Goal: Task Accomplishment & Management: Use online tool/utility

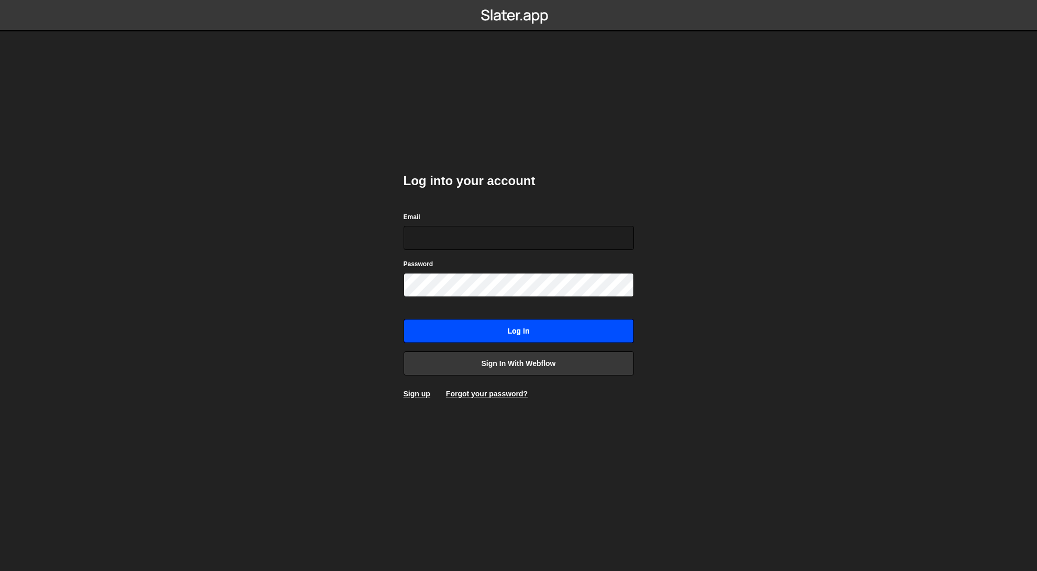
type input "[EMAIL_ADDRESS][DOMAIN_NAME]"
click at [538, 335] on input "Log in" at bounding box center [518, 331] width 230 height 24
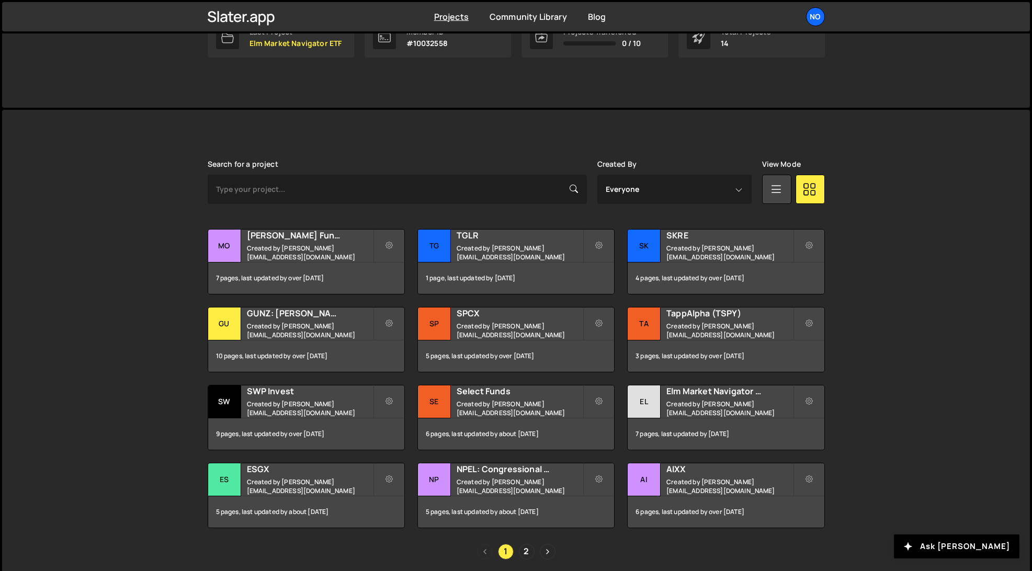
scroll to position [196, 0]
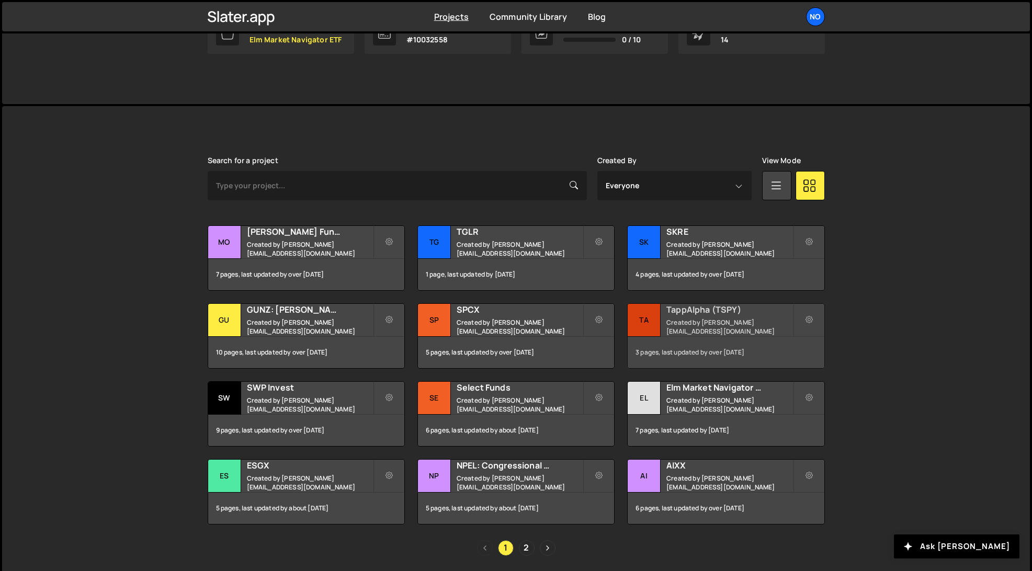
click at [738, 327] on small "Created by luke@northerncreative.com" at bounding box center [730, 327] width 126 height 18
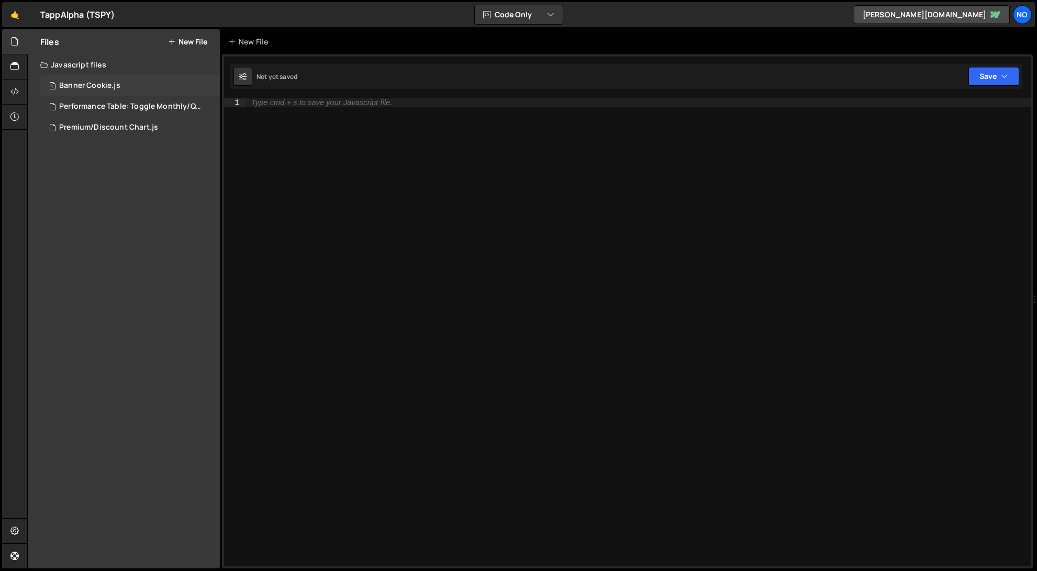
click at [84, 85] on div "Banner Cookie.js" at bounding box center [89, 85] width 61 height 9
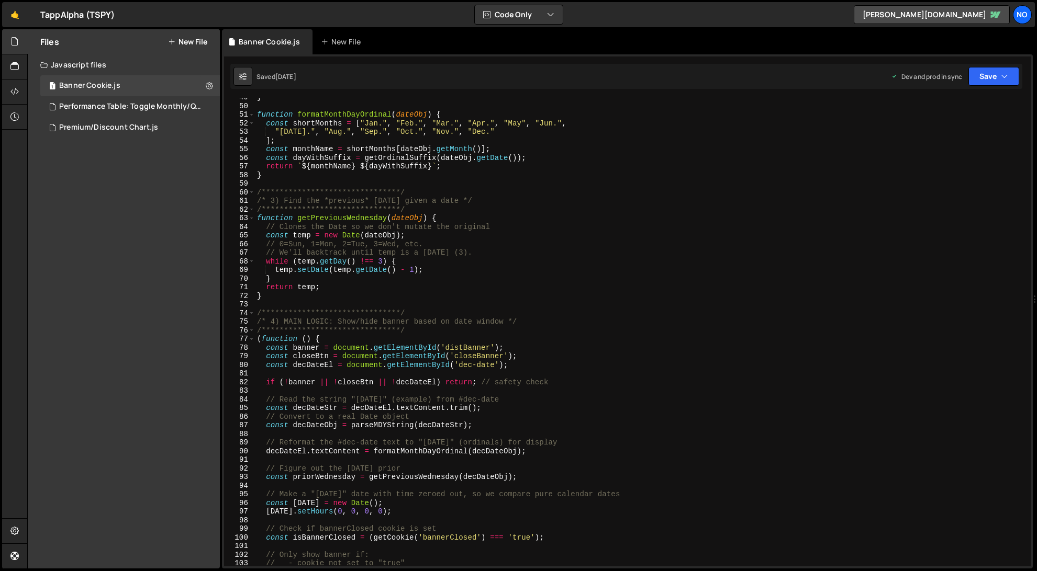
scroll to position [451, 0]
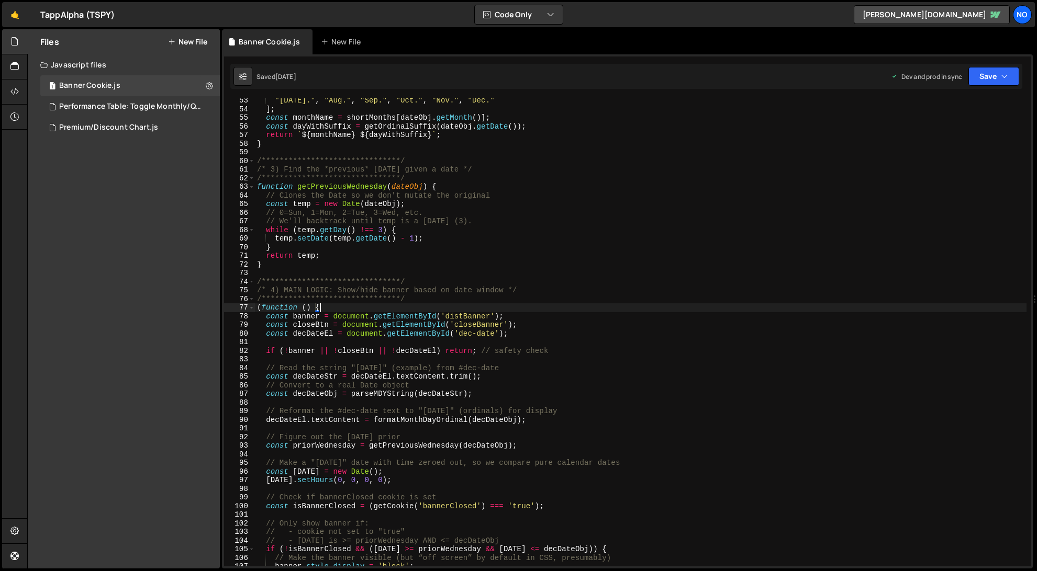
click at [524, 312] on div "**********" at bounding box center [640, 339] width 771 height 486
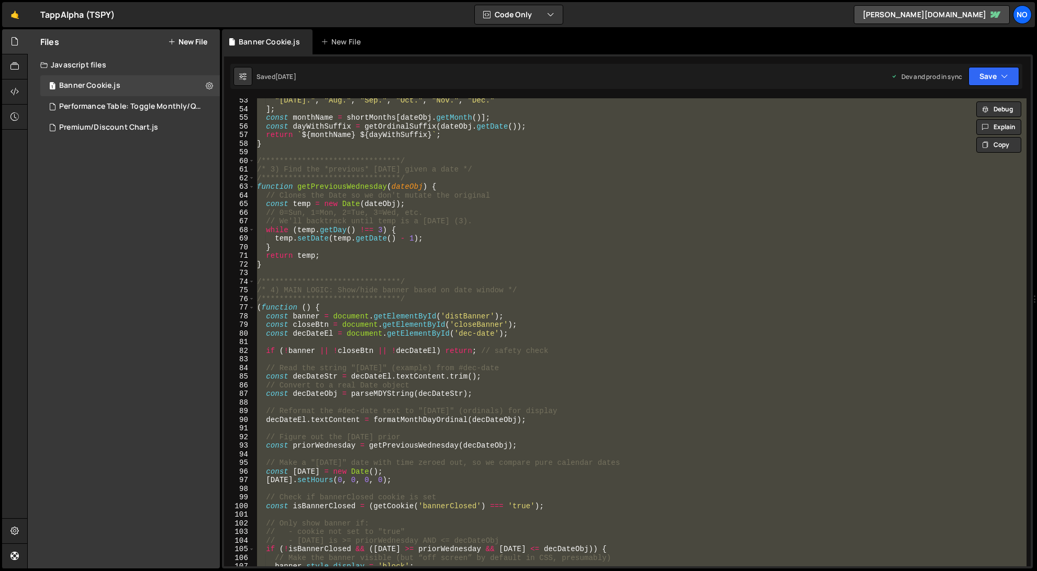
click at [477, 245] on div "**********" at bounding box center [640, 332] width 771 height 468
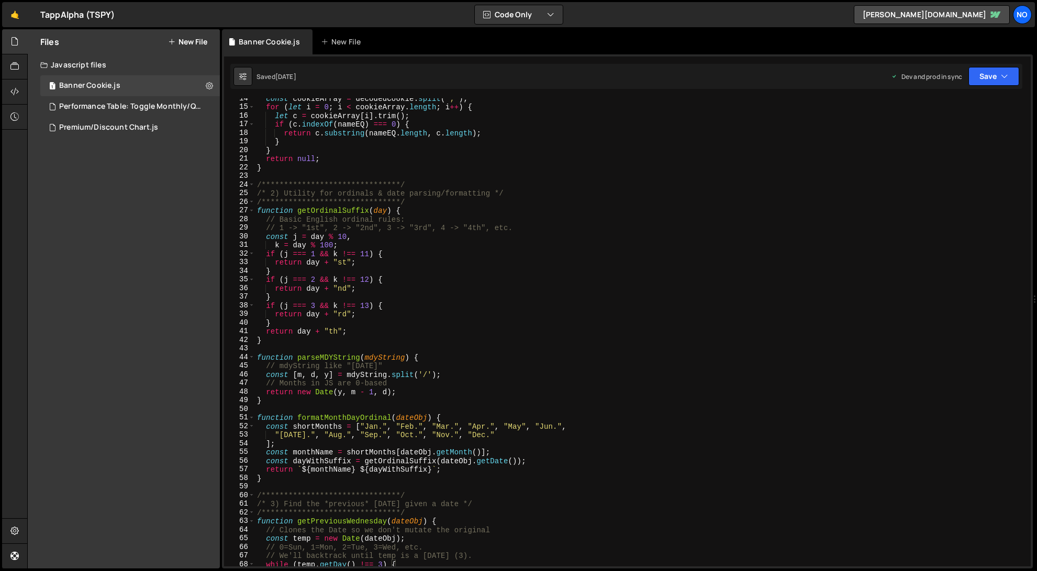
scroll to position [0, 0]
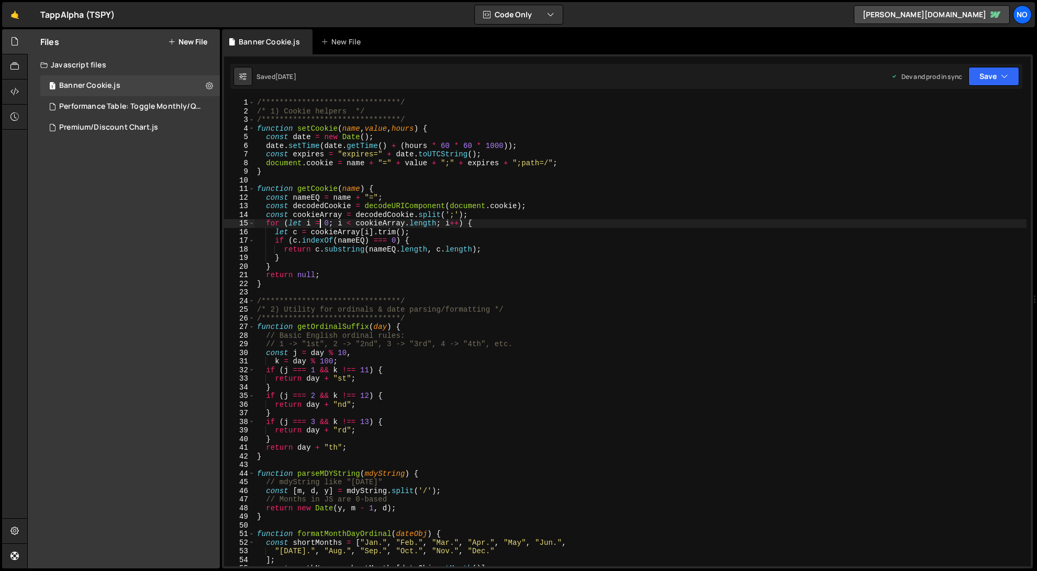
click at [319, 225] on div "**********" at bounding box center [640, 341] width 771 height 486
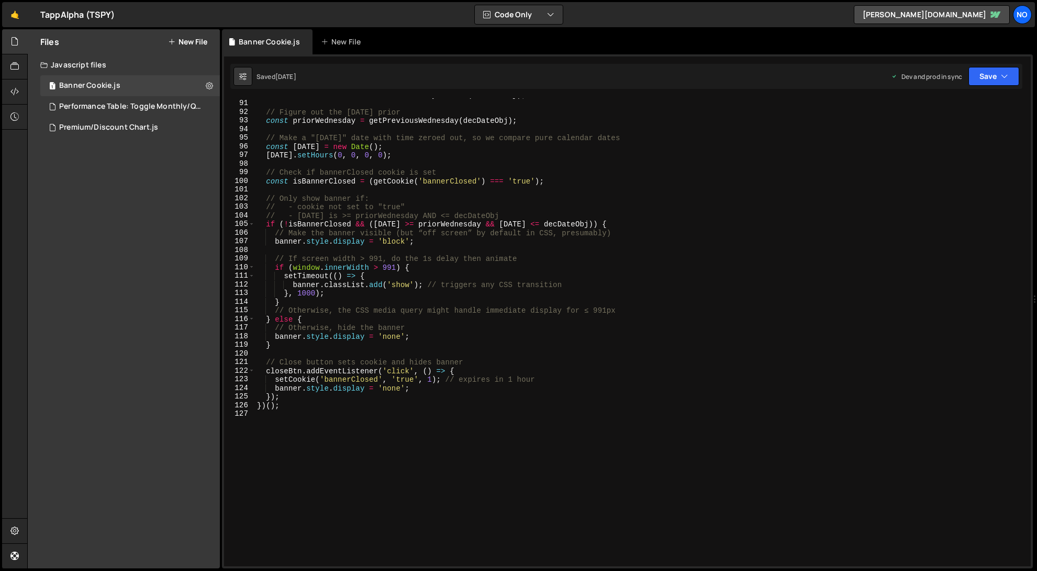
scroll to position [777, 0]
click at [470, 217] on div "decDateEl . textContent = formatMonthDayOrdinal ( decDateObj ) ; // Figure out …" at bounding box center [640, 334] width 771 height 486
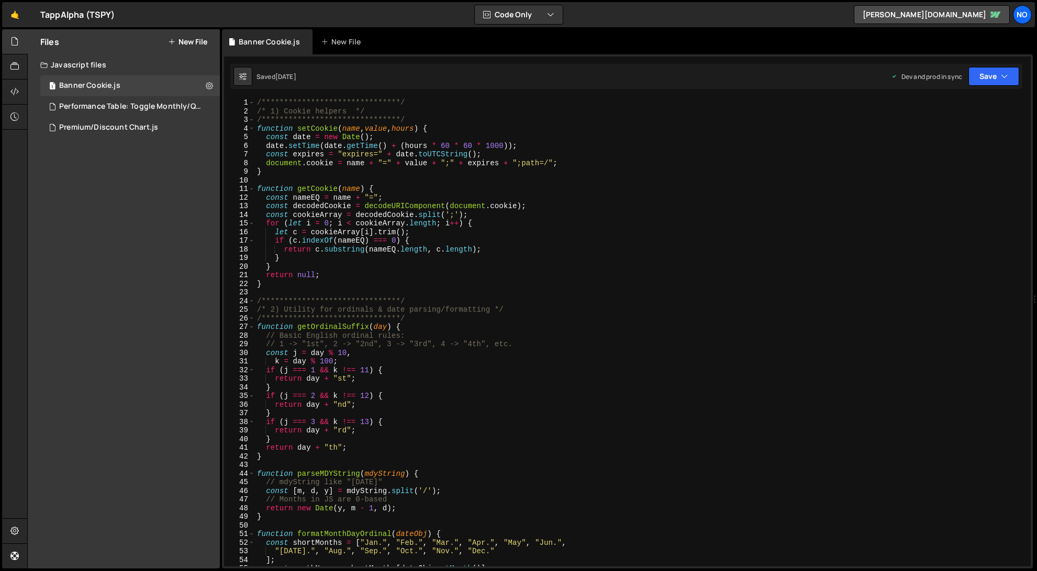
scroll to position [0, 0]
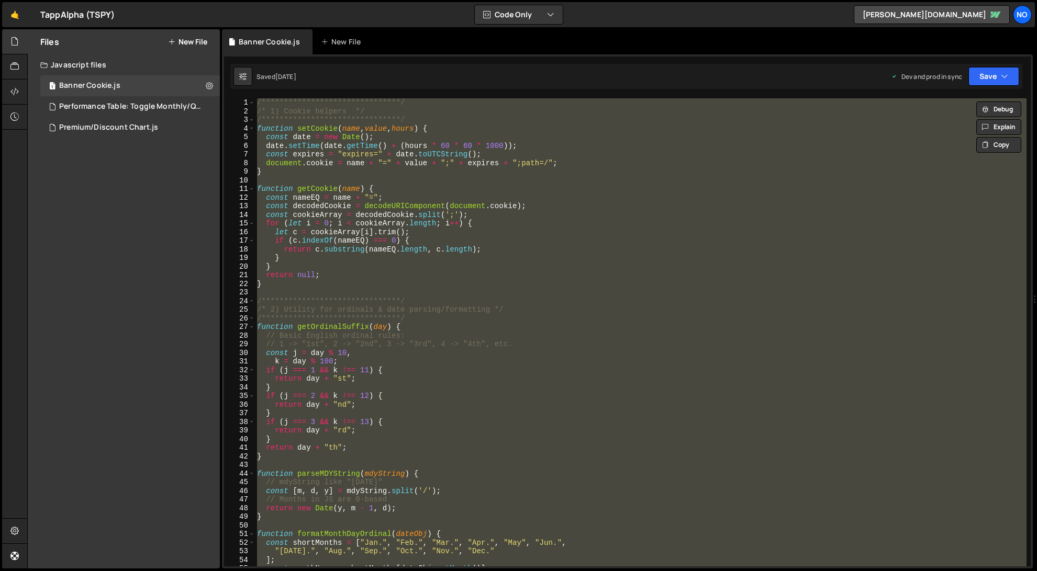
click at [333, 203] on div "**********" at bounding box center [640, 332] width 771 height 468
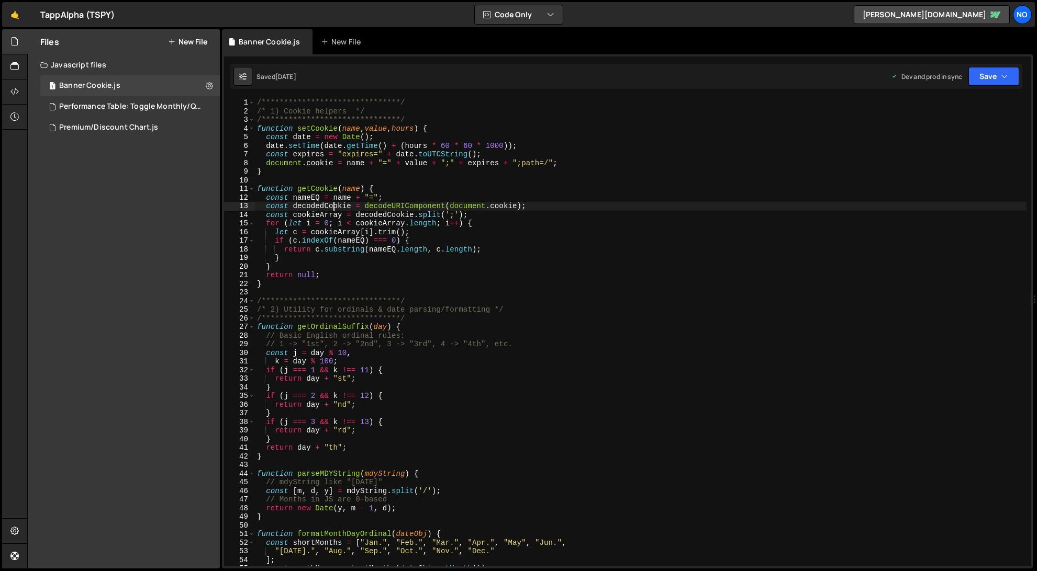
click at [257, 99] on div "**********" at bounding box center [640, 341] width 771 height 486
type textarea "**********"
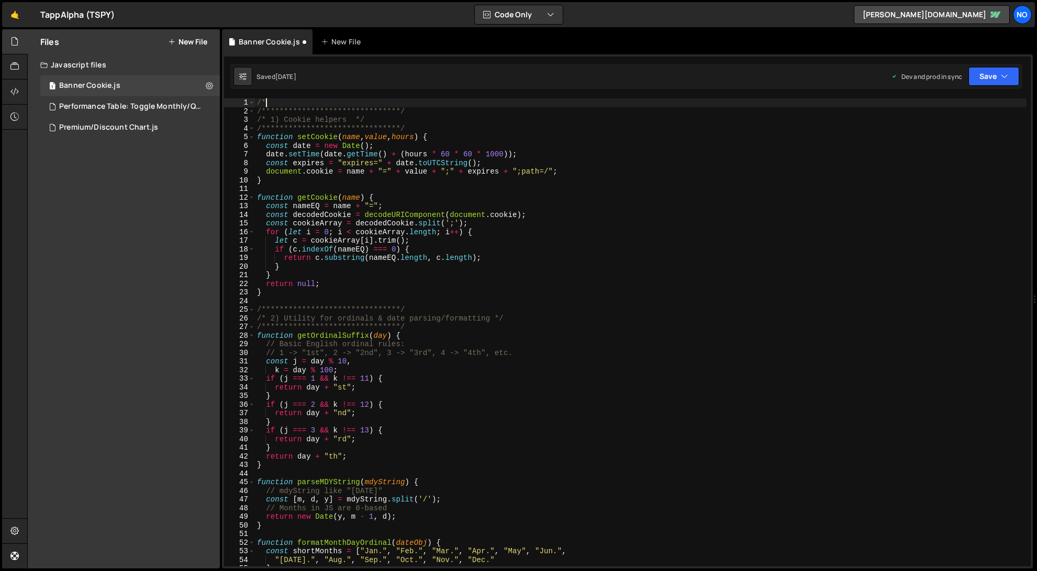
type textarea "/"
type textarea "<!--"
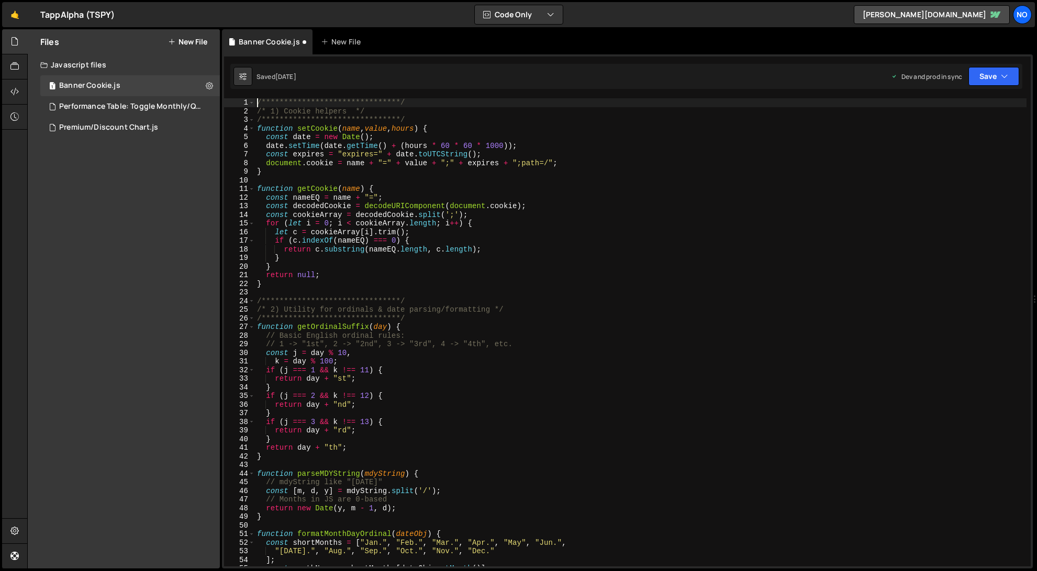
click at [329, 139] on div "**********" at bounding box center [640, 341] width 771 height 486
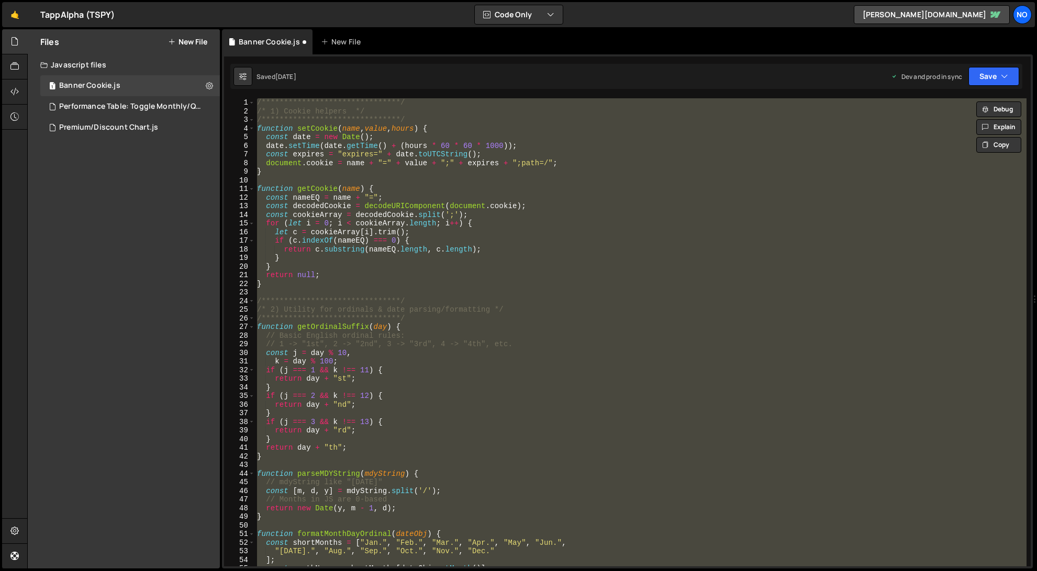
click at [178, 265] on div "Files New File Javascript files 1 Banner Cookie.js 0 1 Performance Table: Toggl…" at bounding box center [124, 298] width 192 height 539
click at [447, 305] on div "**********" at bounding box center [640, 332] width 771 height 468
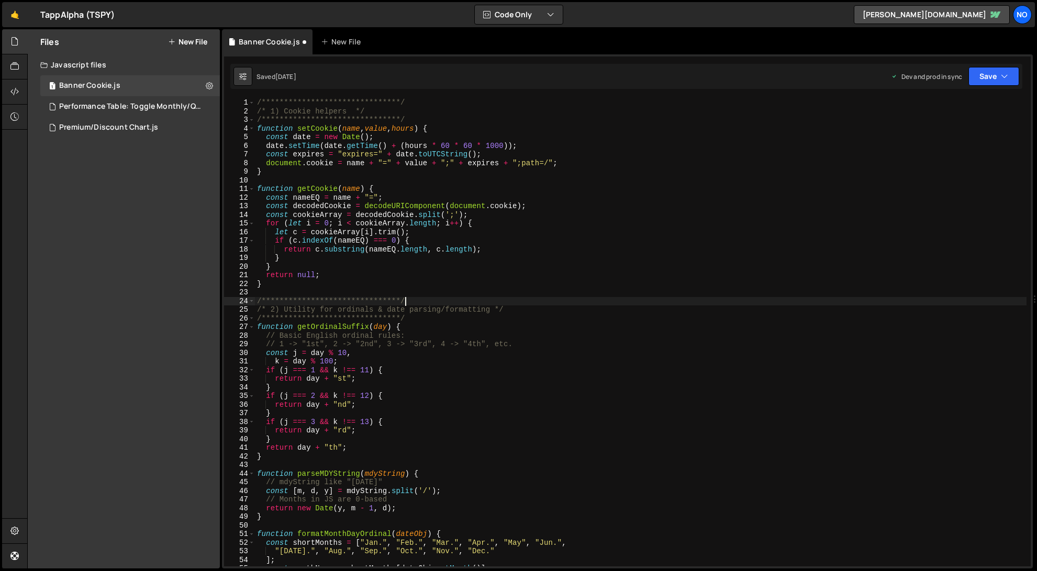
type textarea "})();"
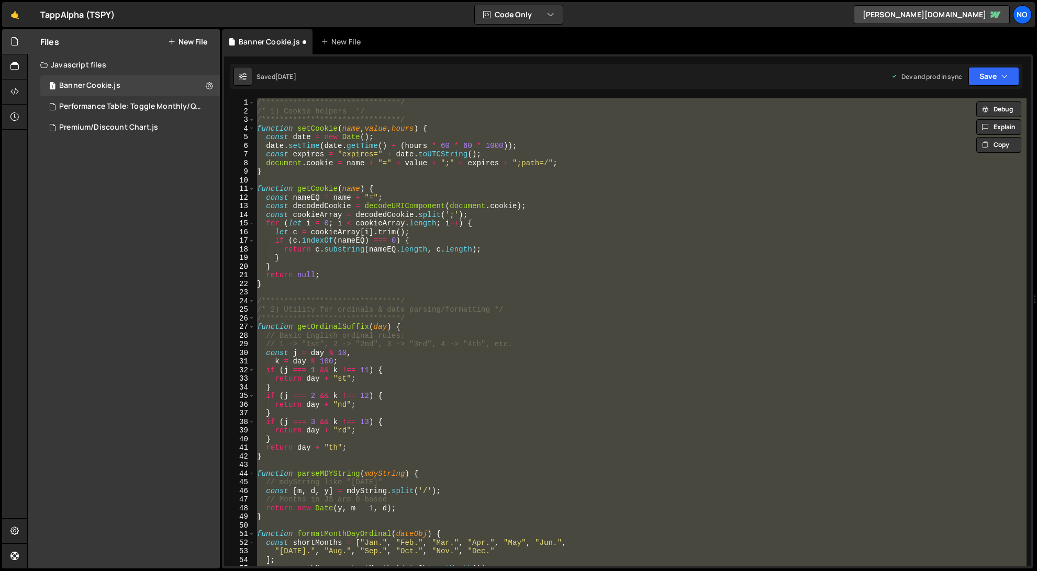
paste textarea
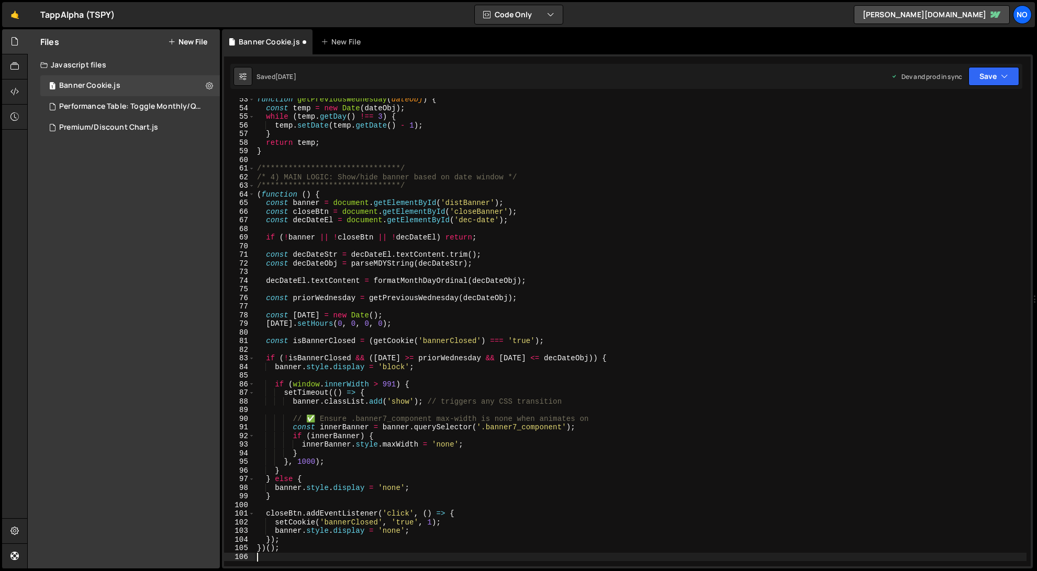
scroll to position [677, 0]
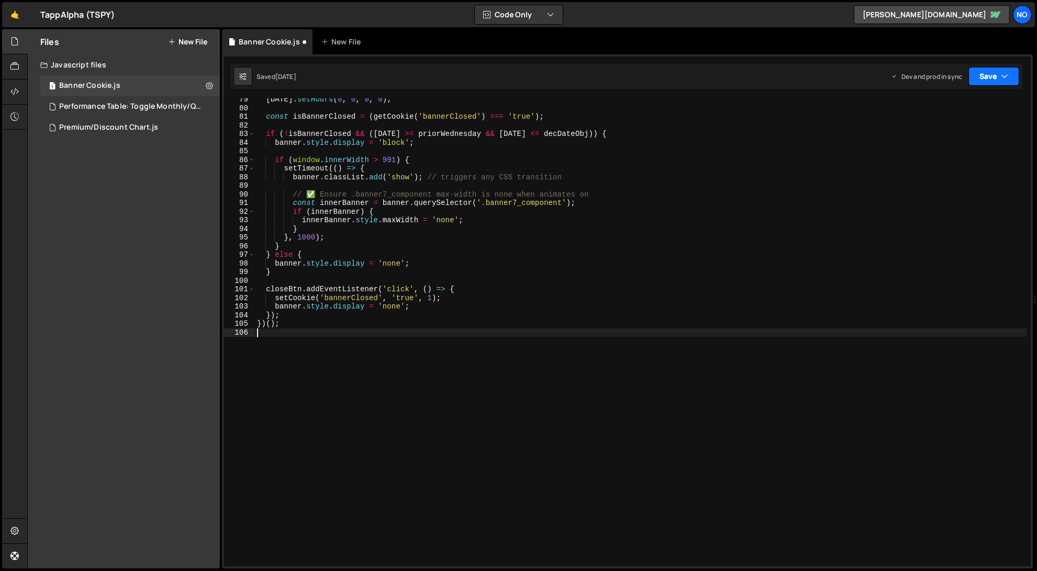
click at [1006, 80] on icon "button" at bounding box center [1003, 76] width 7 height 10
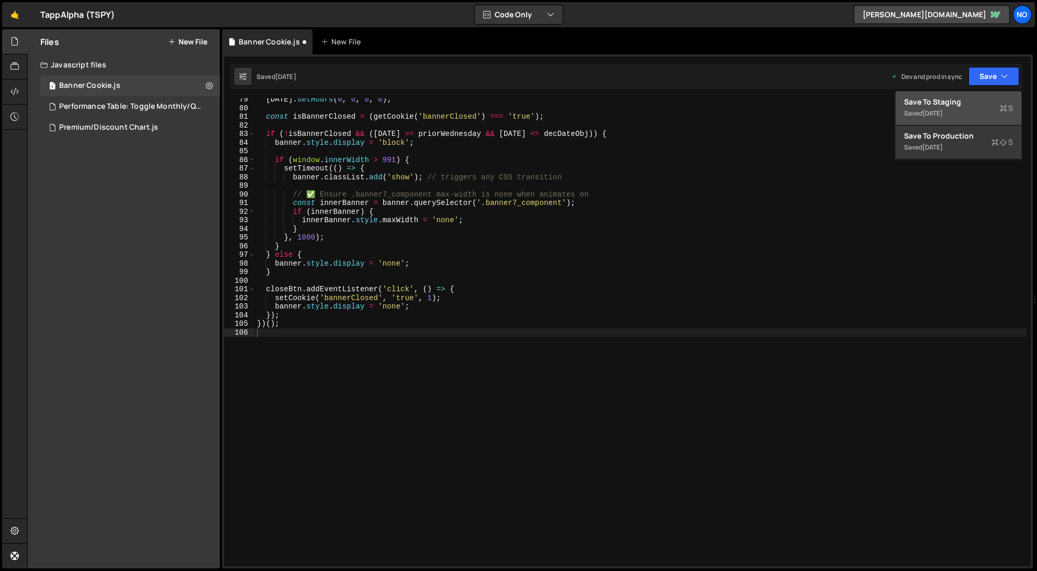
click at [988, 103] on div "Save to Staging S" at bounding box center [958, 102] width 109 height 10
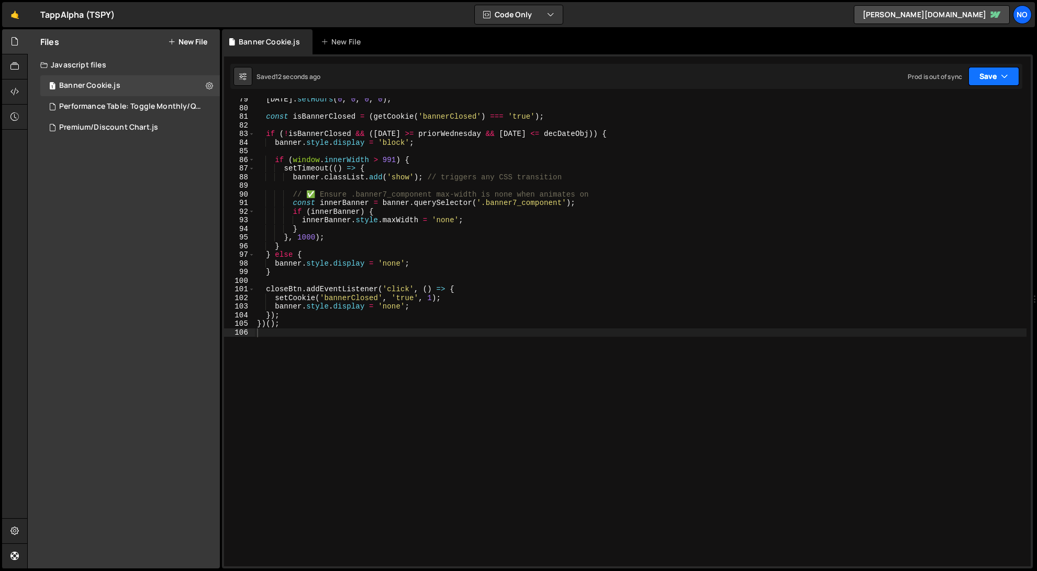
click at [996, 82] on button "Save" at bounding box center [993, 76] width 51 height 19
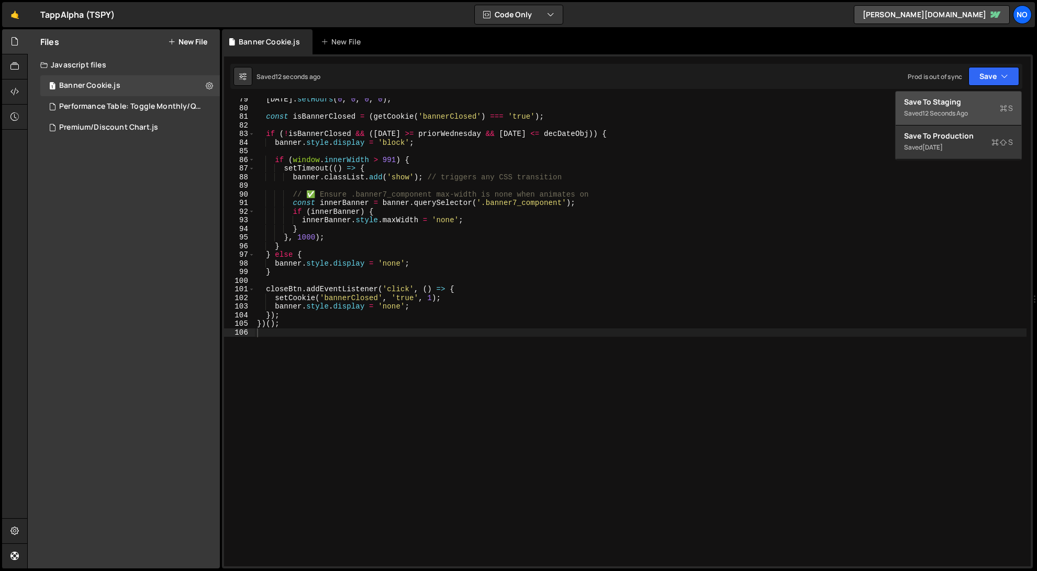
click at [968, 103] on div "Save to Staging S" at bounding box center [958, 102] width 109 height 10
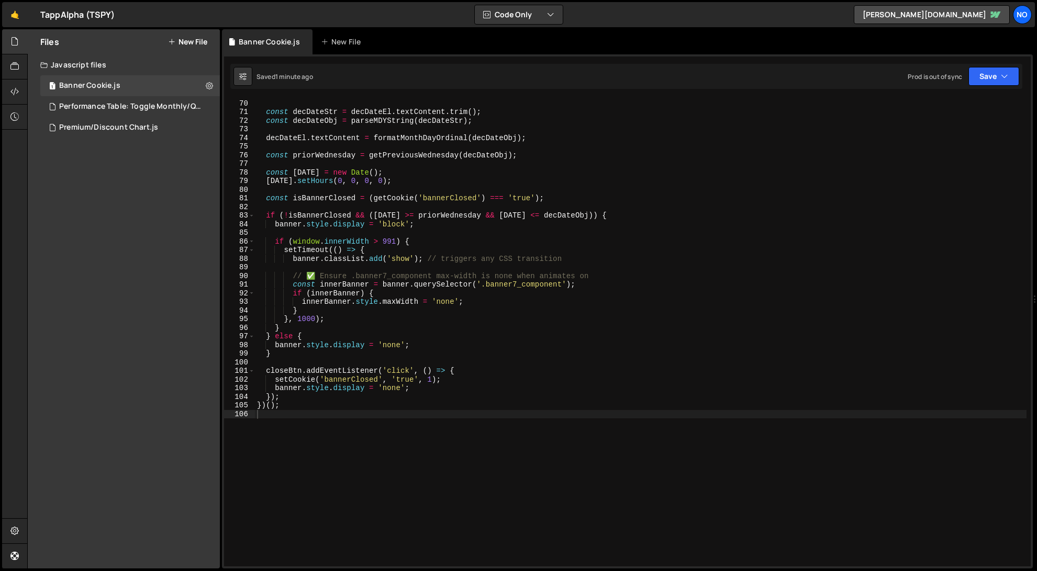
scroll to position [594, 0]
click at [422, 330] on div "if ( ! banner || ! closeBtn || ! decDateEl ) return ; const decDateStr = decDat…" at bounding box center [640, 334] width 771 height 486
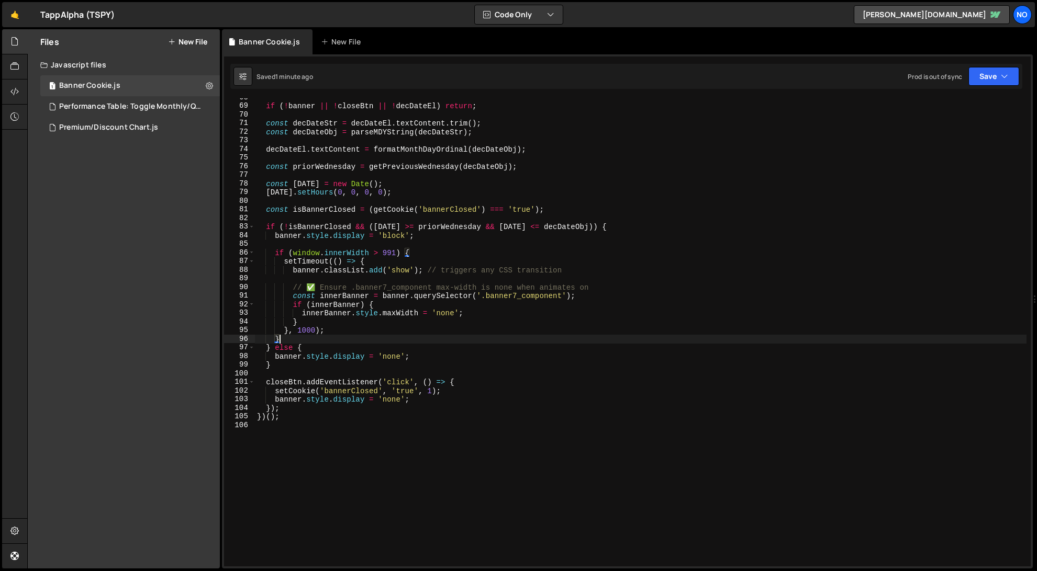
scroll to position [580, 0]
click at [413, 319] on div "if ( ! banner || ! closeBtn || ! decDateEl ) return ; const decDateStr = decDat…" at bounding box center [640, 339] width 771 height 486
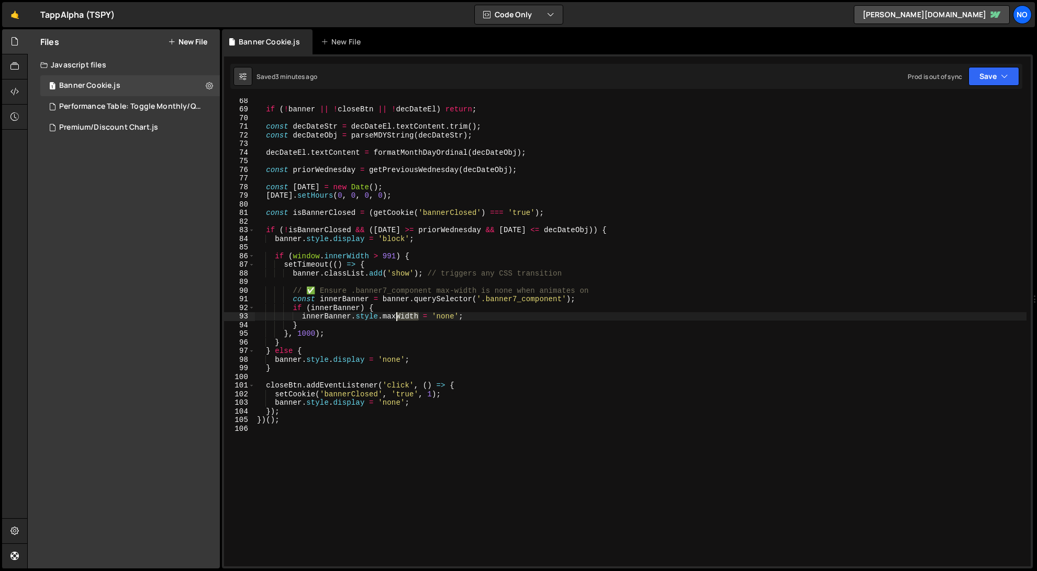
drag, startPoint x: 420, startPoint y: 317, endPoint x: 396, endPoint y: 319, distance: 24.1
click at [396, 319] on div "if ( ! banner || ! closeBtn || ! decDateEl ) return ; const decDateStr = decDat…" at bounding box center [640, 339] width 771 height 486
type textarea "innerBanner.style.maxHeight = 'none';"
click at [406, 377] on div "if ( ! banner || ! closeBtn || ! decDateEl ) return ; const decDateStr = decDat…" at bounding box center [640, 339] width 771 height 486
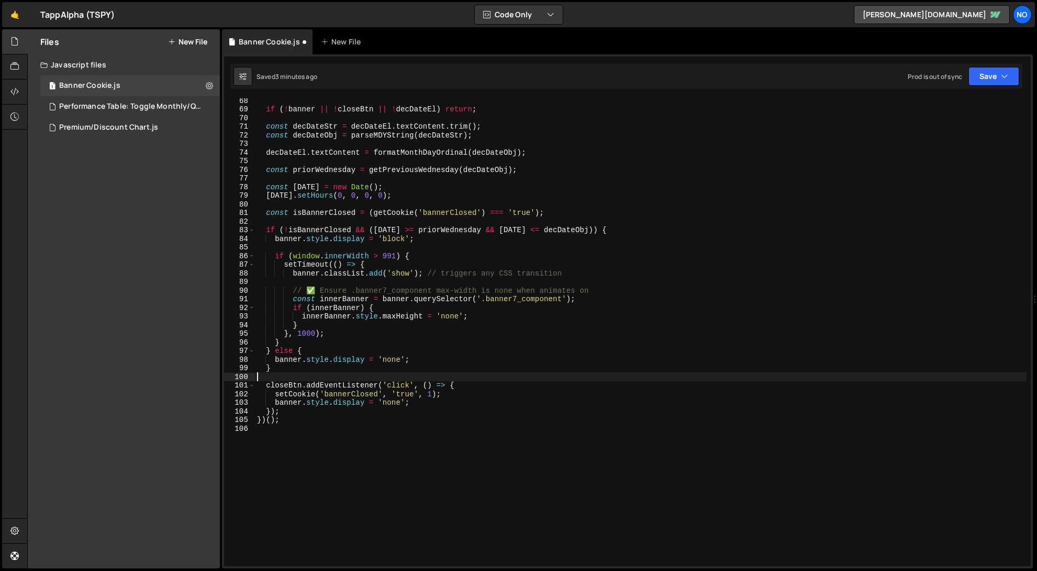
scroll to position [0, 0]
click at [1000, 81] on button "Save" at bounding box center [993, 76] width 51 height 19
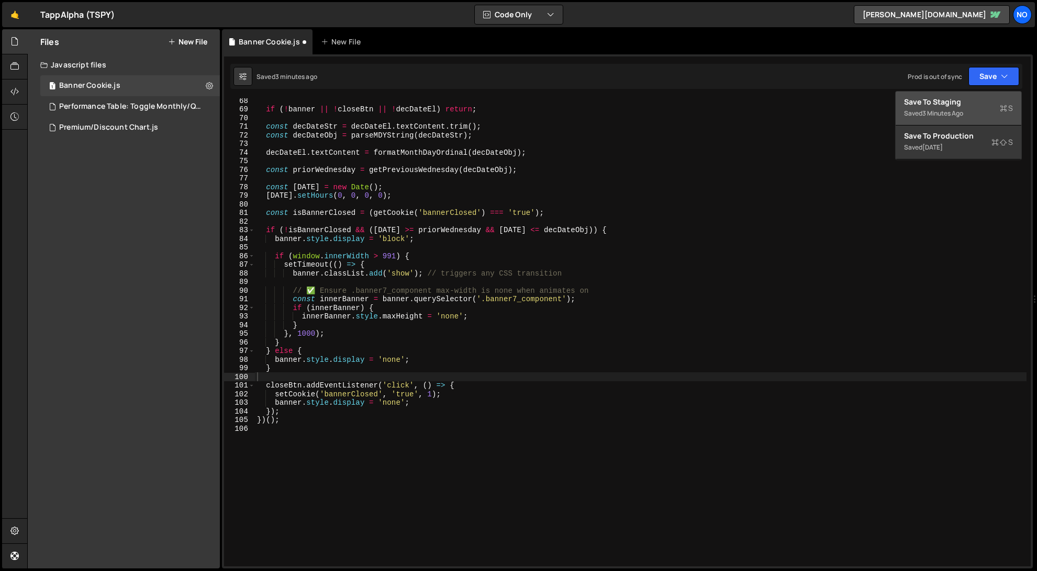
click at [957, 114] on div "3 minutes ago" at bounding box center [942, 113] width 41 height 9
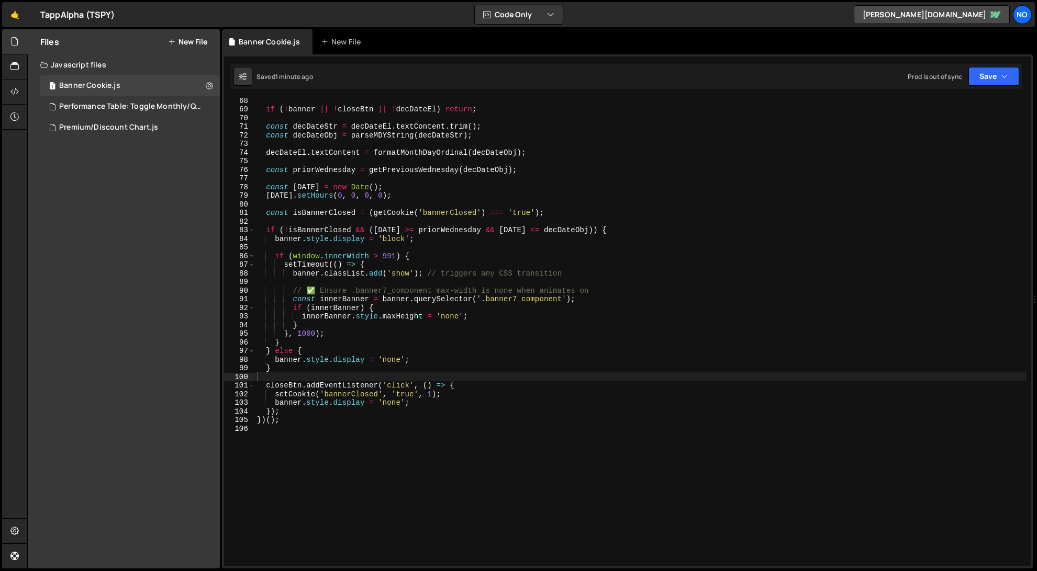
click at [479, 221] on div "if ( ! banner || ! closeBtn || ! decDateEl ) return ; const decDateStr = decDat…" at bounding box center [640, 339] width 771 height 486
type textarea "})();"
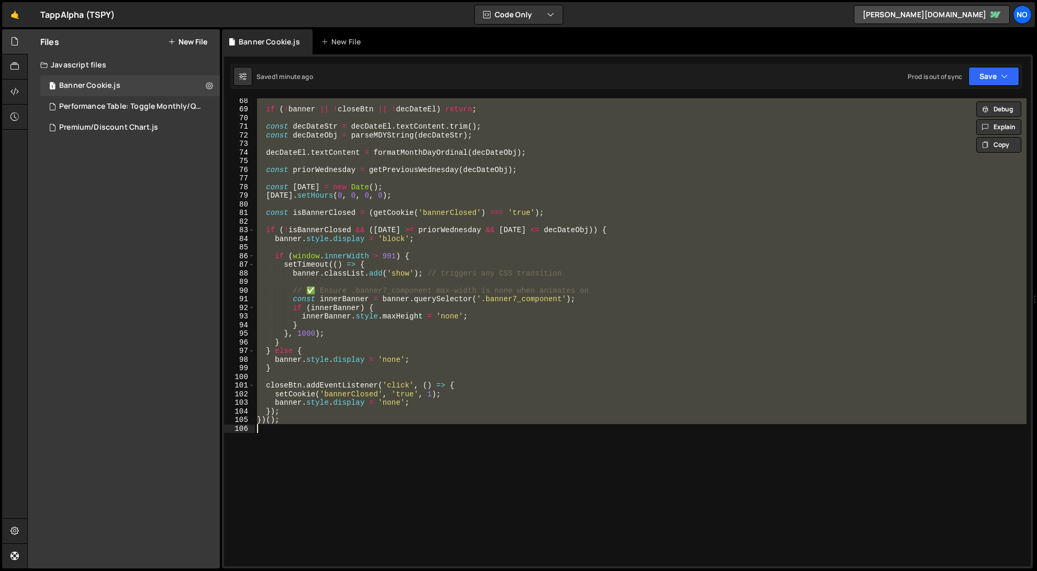
paste textarea
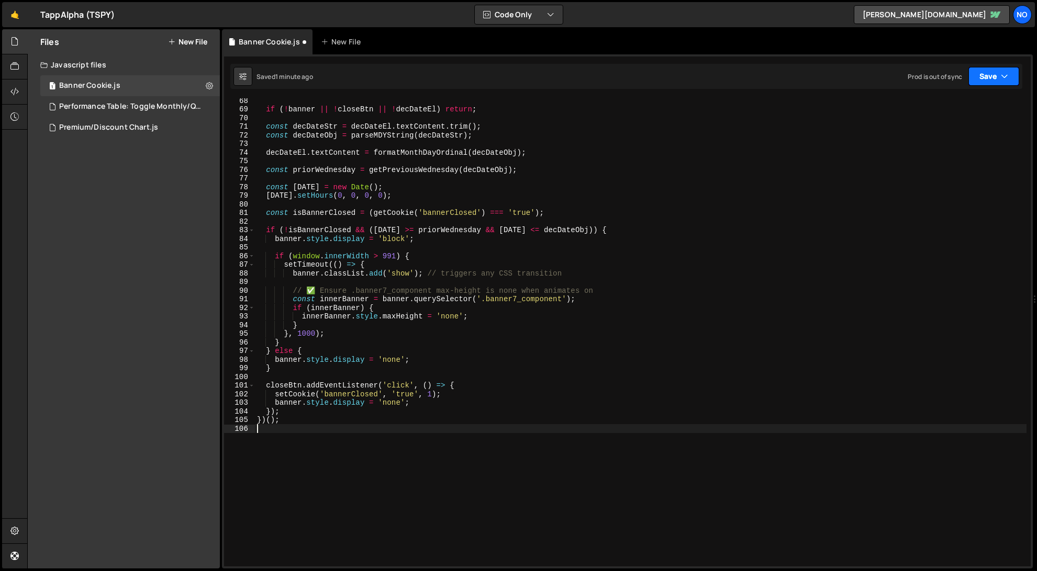
click at [990, 82] on button "Save" at bounding box center [993, 76] width 51 height 19
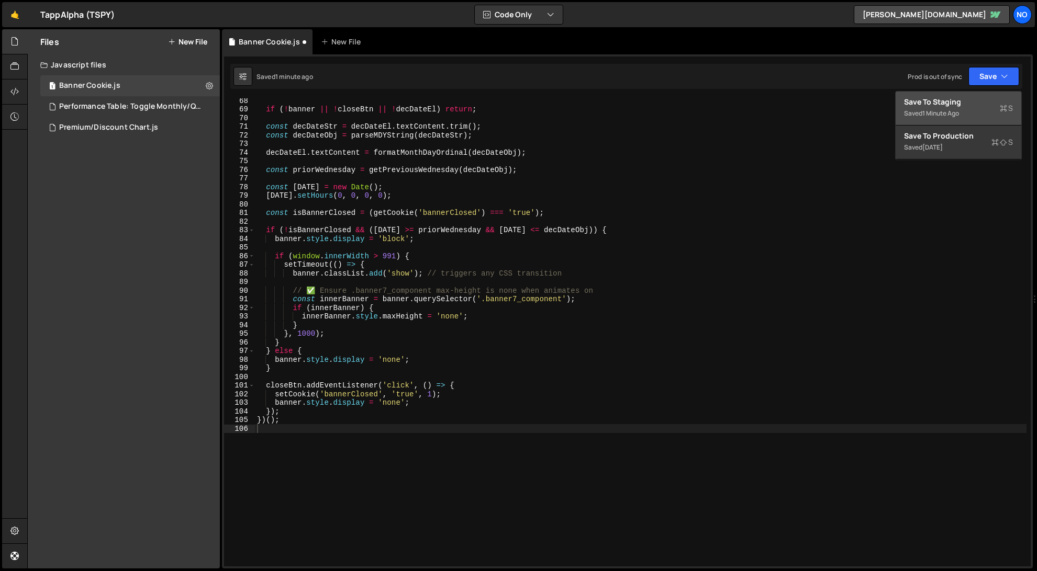
click at [980, 107] on div "Saved 1 minute ago" at bounding box center [958, 113] width 109 height 13
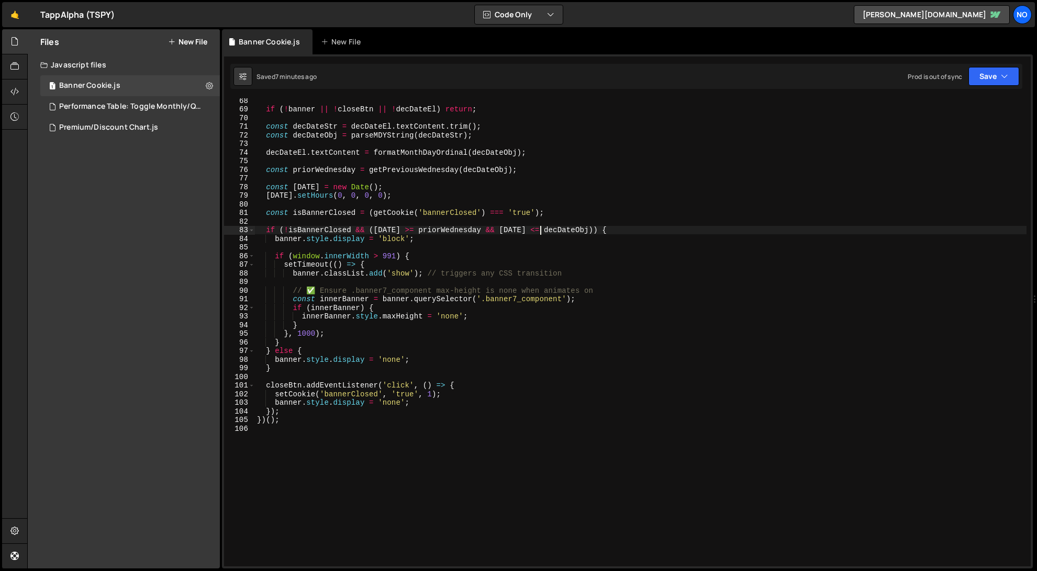
click at [539, 226] on div "if ( ! banner || ! closeBtn || ! decDateEl ) return ; const decDateStr = decDat…" at bounding box center [640, 339] width 771 height 486
type textarea "})();"
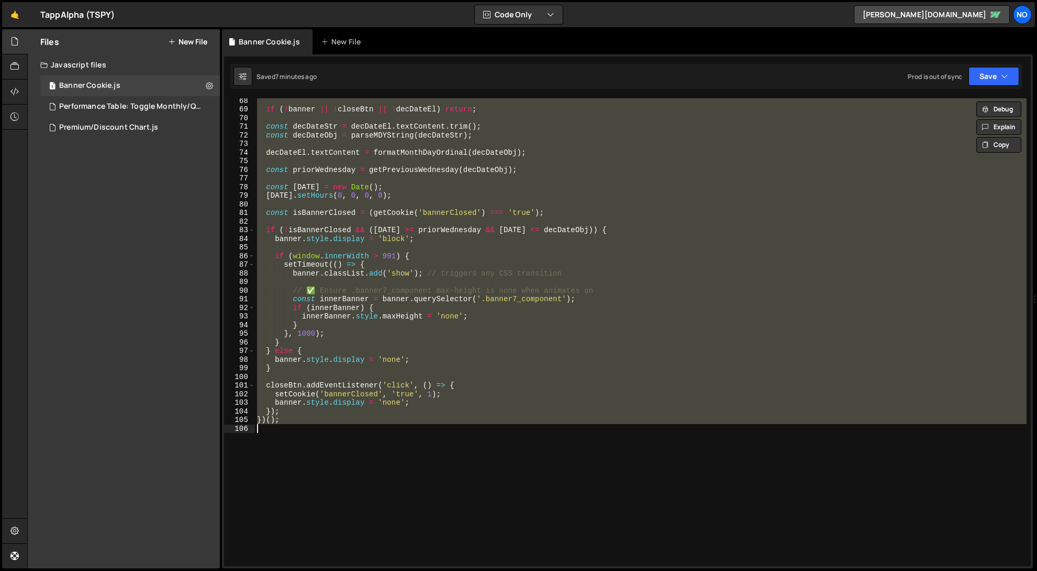
paste textarea
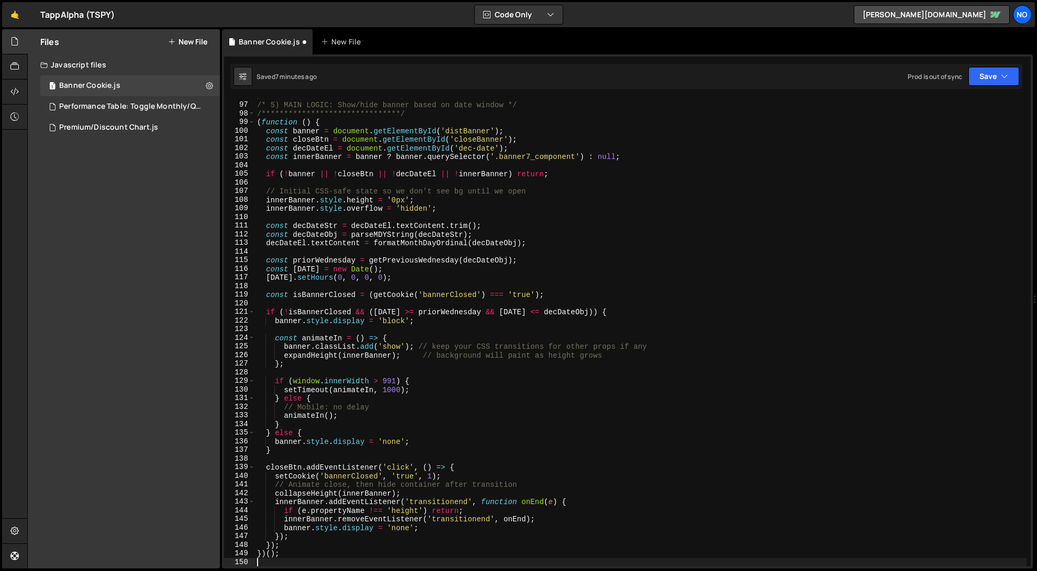
scroll to position [827, 0]
click at [1009, 74] on button "Save" at bounding box center [993, 76] width 51 height 19
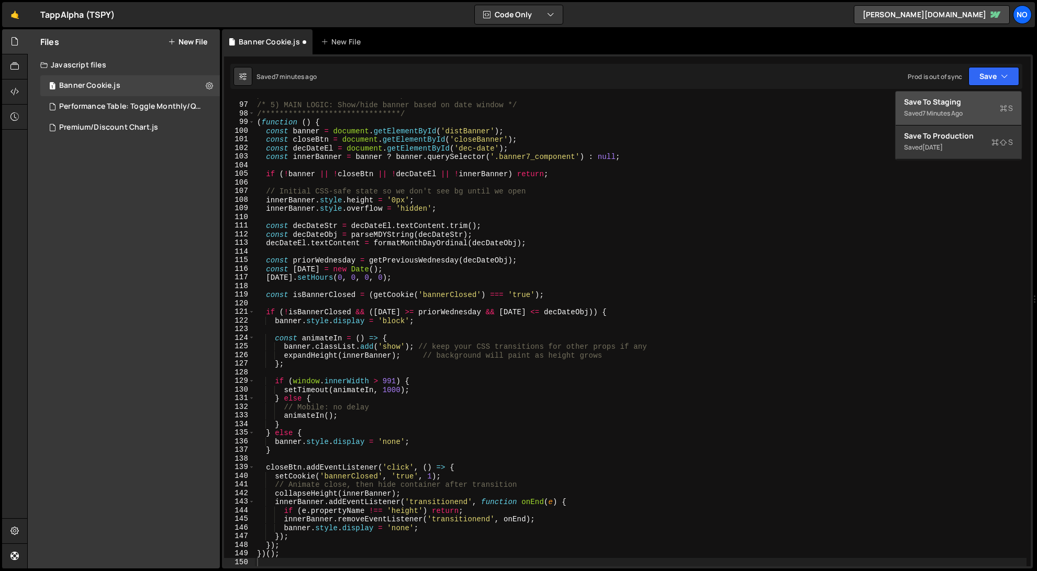
click at [962, 111] on div "7 minutes ago" at bounding box center [942, 113] width 40 height 9
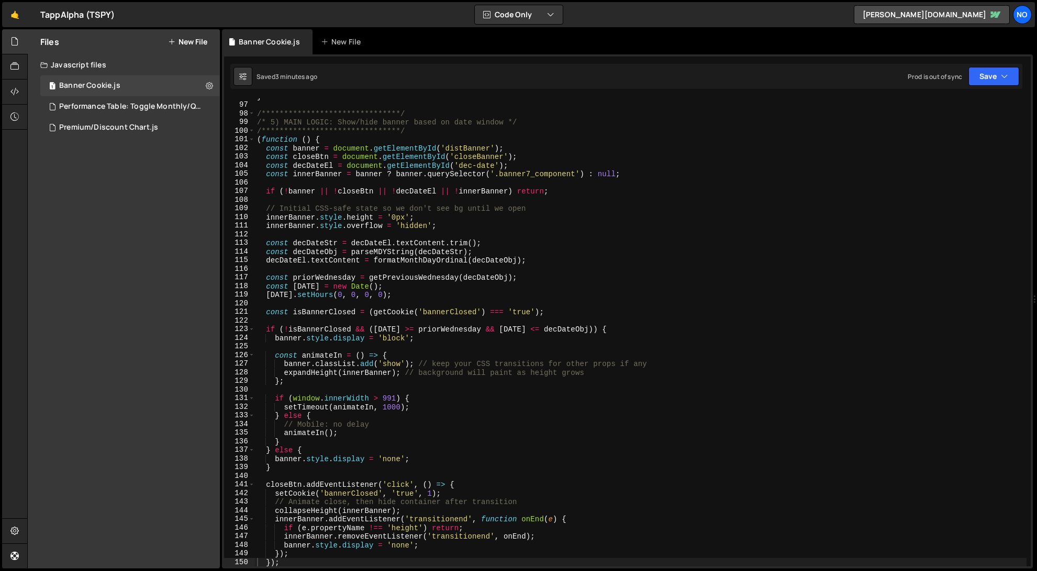
click at [419, 251] on div "**********" at bounding box center [640, 335] width 771 height 486
type textarea "})();"
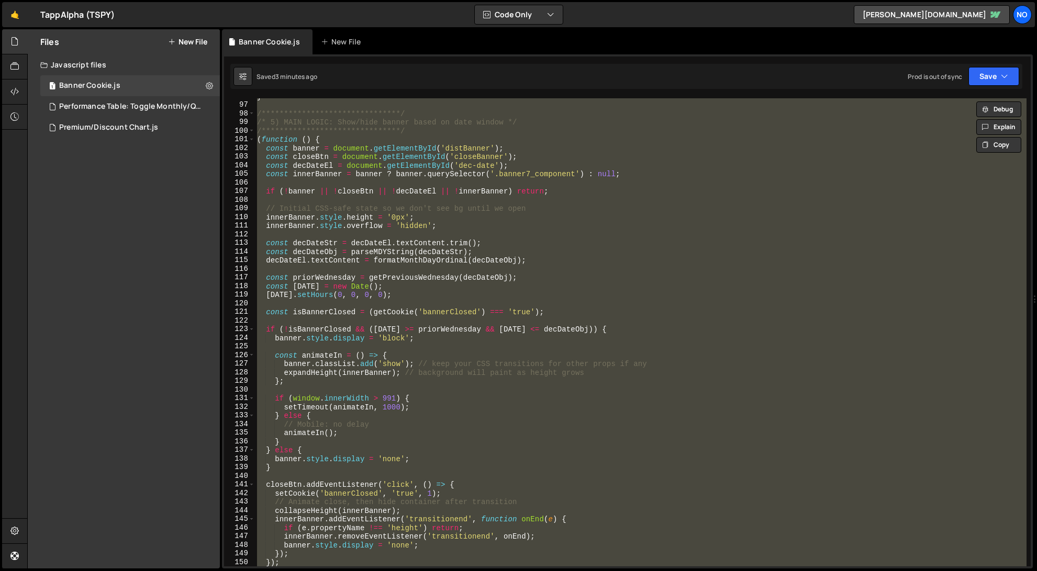
paste textarea
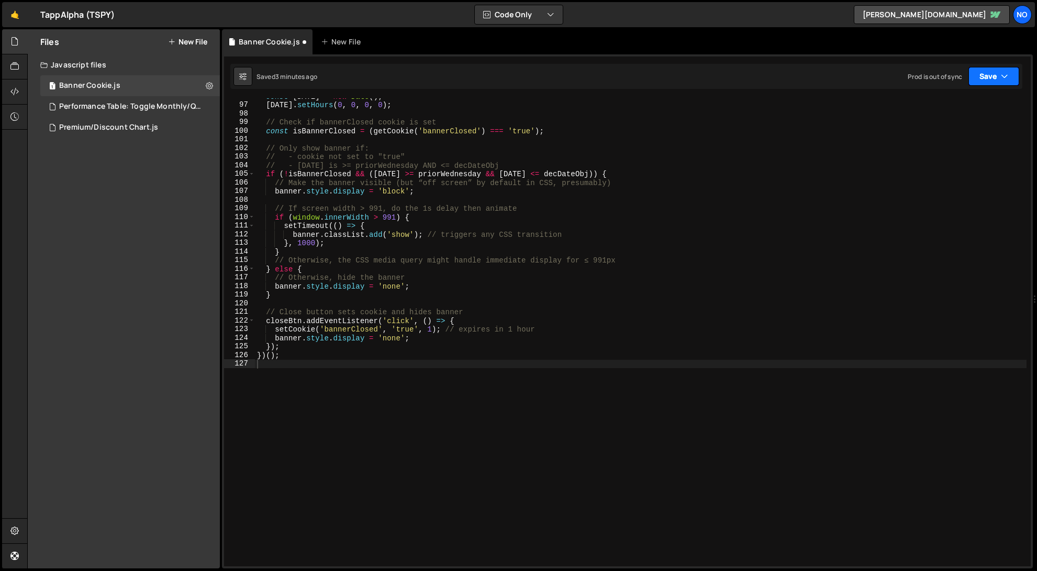
click at [993, 68] on button "Save" at bounding box center [993, 76] width 51 height 19
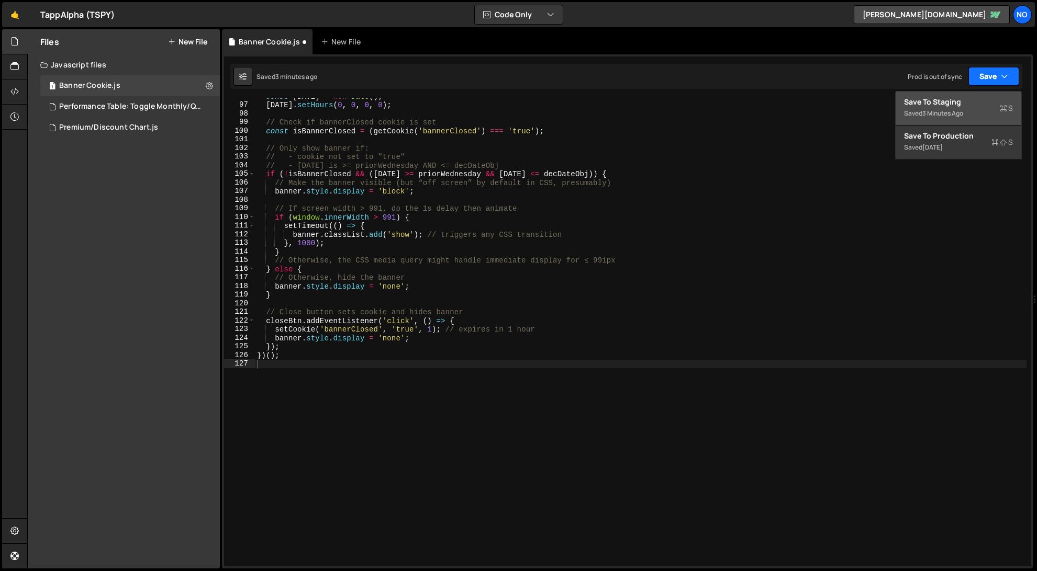
click at [997, 76] on button "Save" at bounding box center [993, 76] width 51 height 19
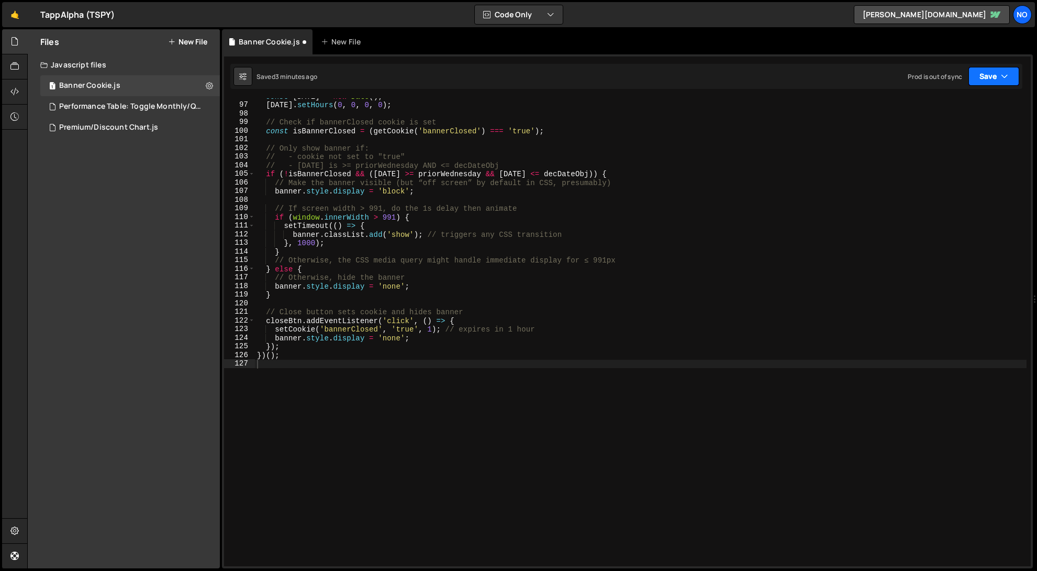
click at [997, 76] on button "Save" at bounding box center [993, 76] width 51 height 19
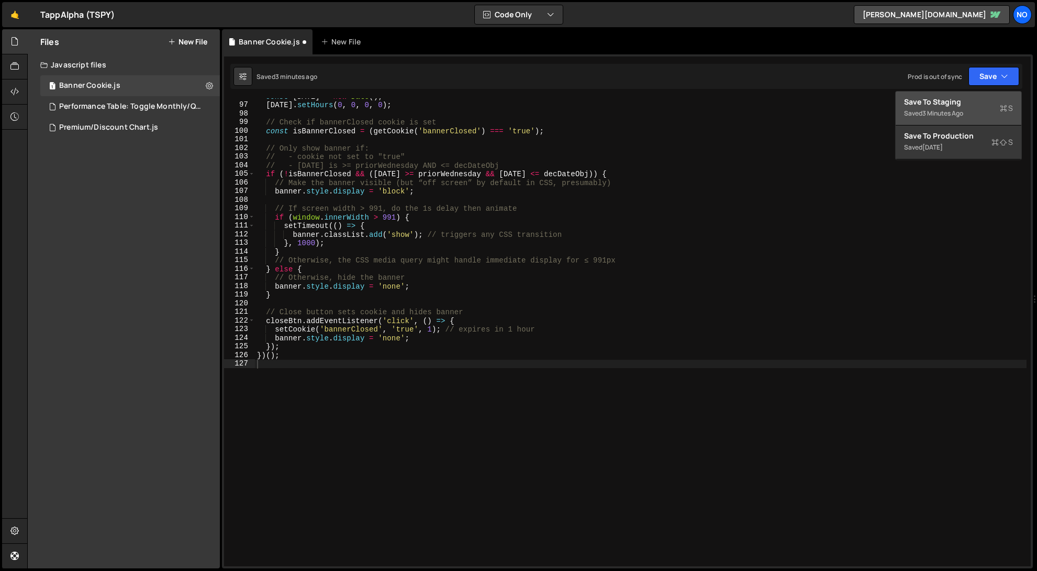
click at [984, 104] on div "Save to Staging S" at bounding box center [958, 102] width 109 height 10
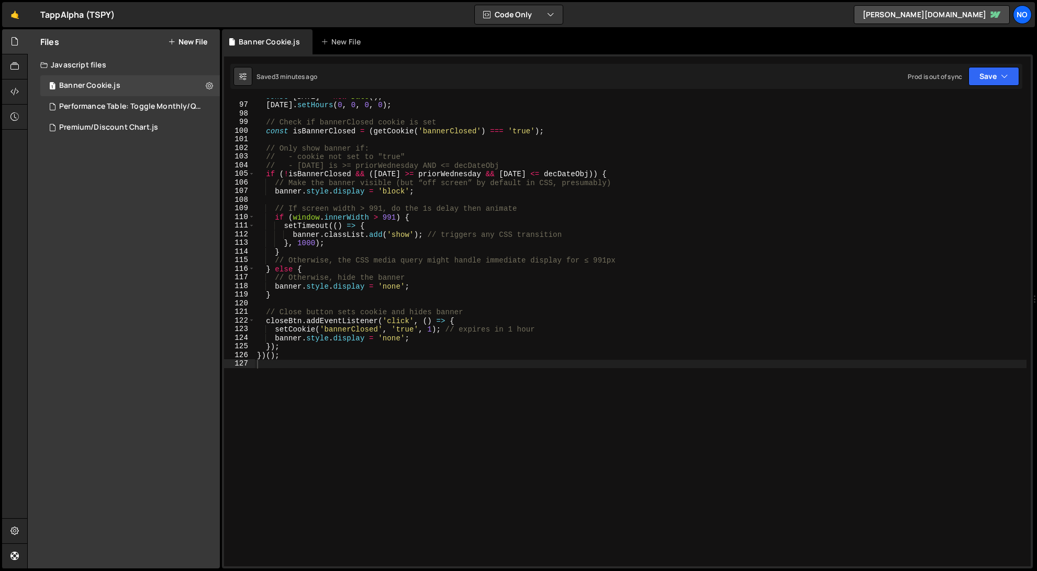
click at [396, 228] on div "const [DATE] = new Date ( ) ; [DATE] . setHours ( 0 , 0 , 0 , 0 ) ; // Check if…" at bounding box center [640, 335] width 771 height 486
type textarea "})();"
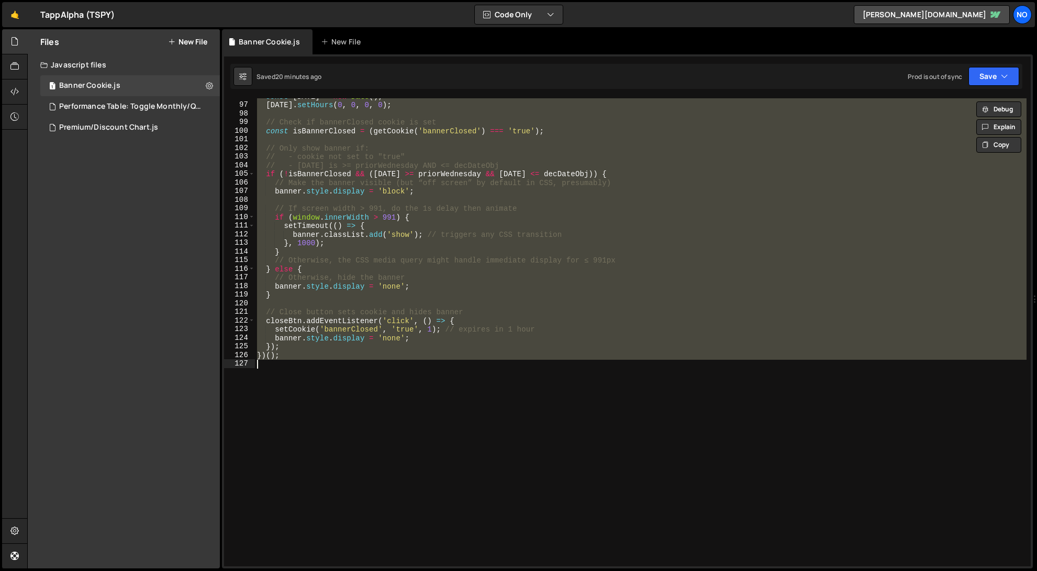
paste textarea
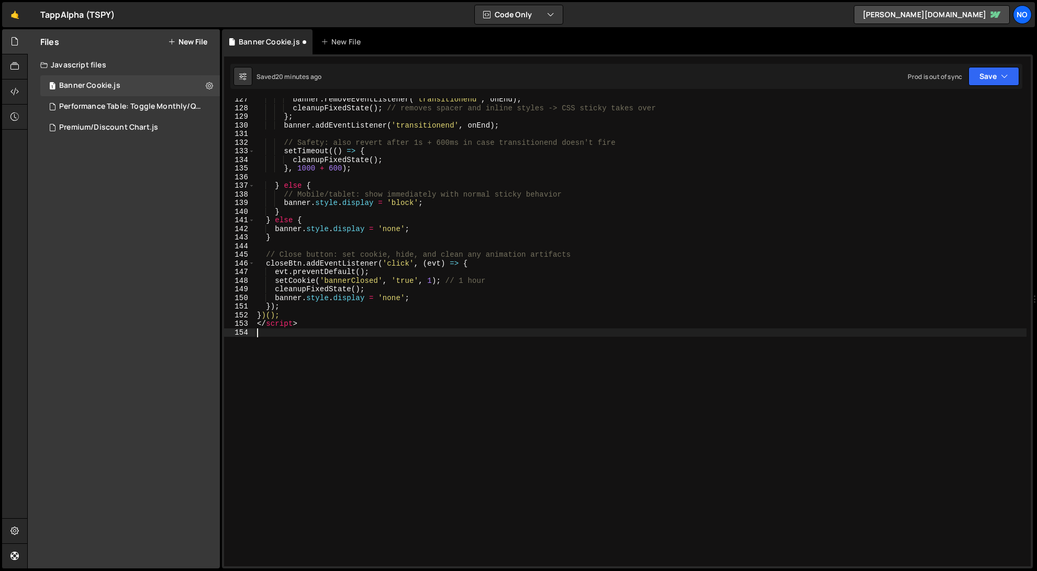
scroll to position [1091, 0]
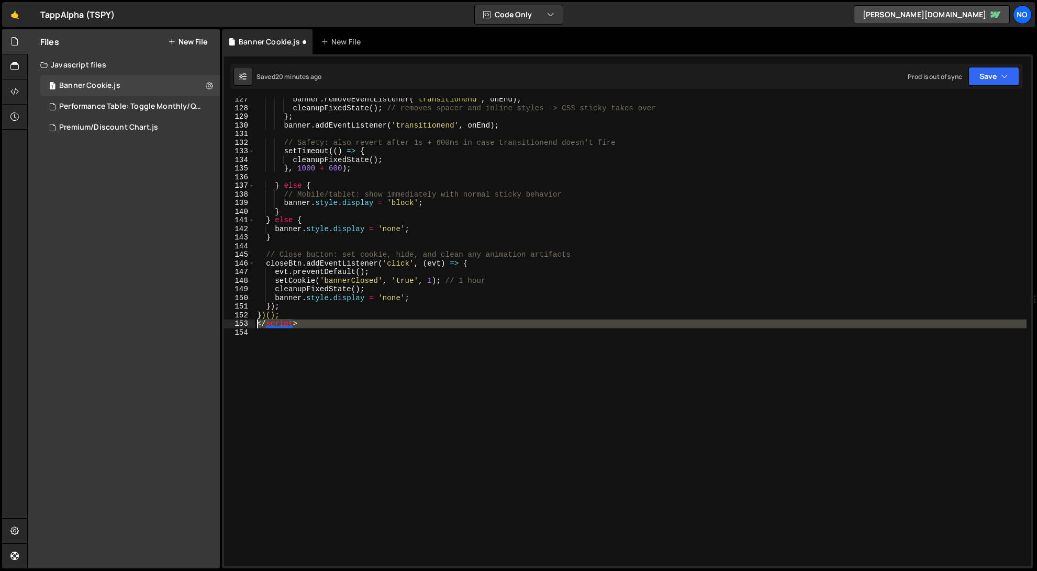
drag, startPoint x: 246, startPoint y: 328, endPoint x: 233, endPoint y: 322, distance: 14.0
click at [233, 322] on div "127 128 129 130 131 132 133 134 135 136 137 138 139 140 141 142 143 144 145 146…" at bounding box center [627, 332] width 806 height 468
type textarea "</script>"
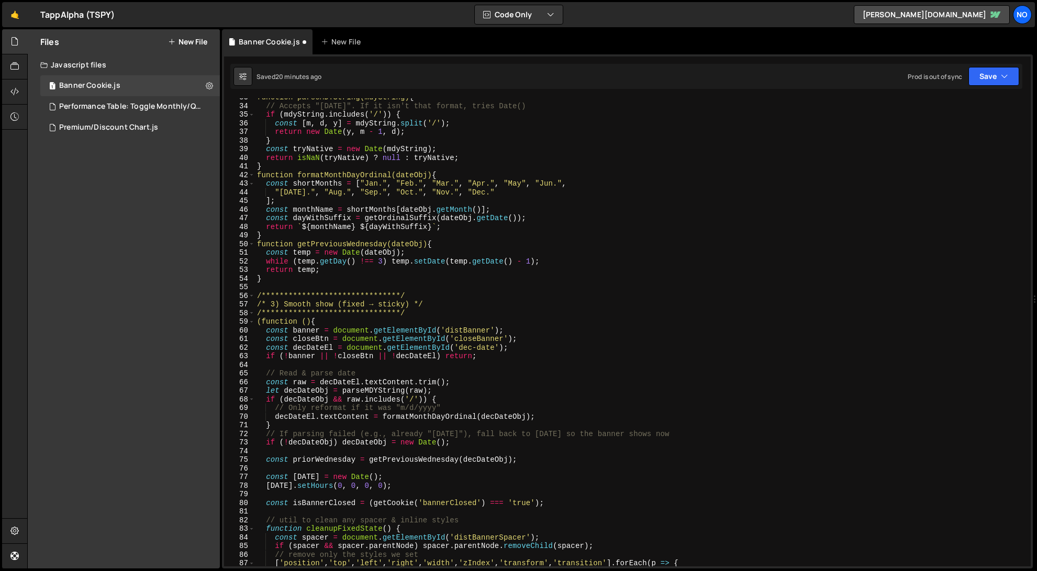
scroll to position [0, 0]
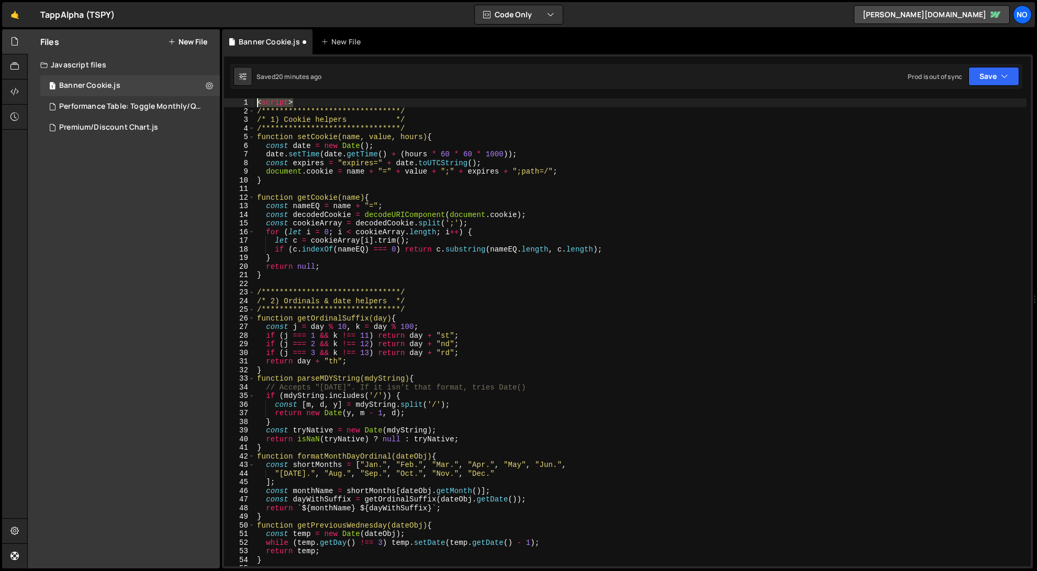
drag, startPoint x: 302, startPoint y: 99, endPoint x: 227, endPoint y: 101, distance: 74.9
click at [227, 101] on div "**********" at bounding box center [627, 332] width 806 height 468
type textarea "<script>"
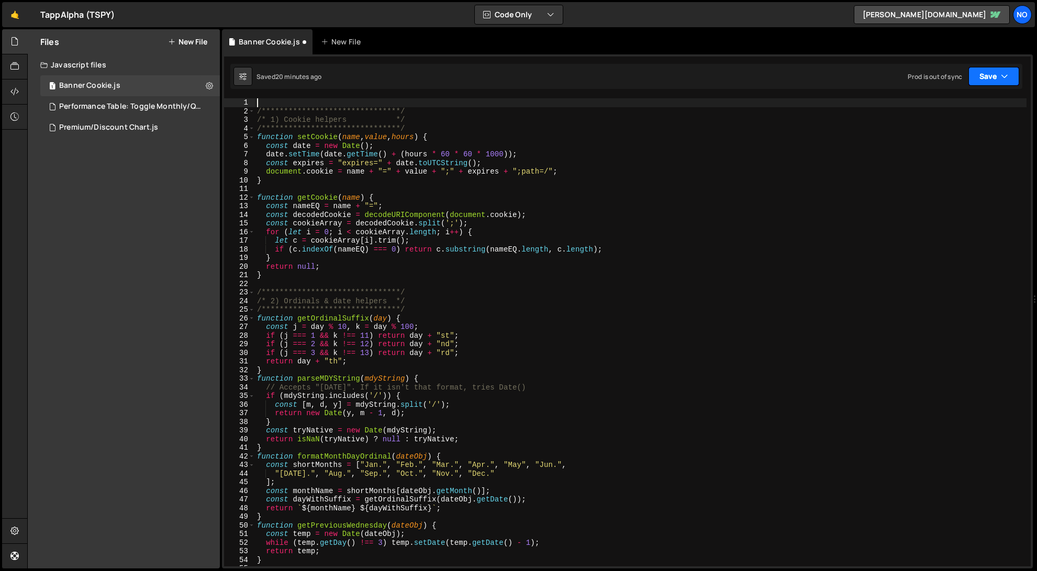
click at [1013, 77] on button "Save" at bounding box center [993, 76] width 51 height 19
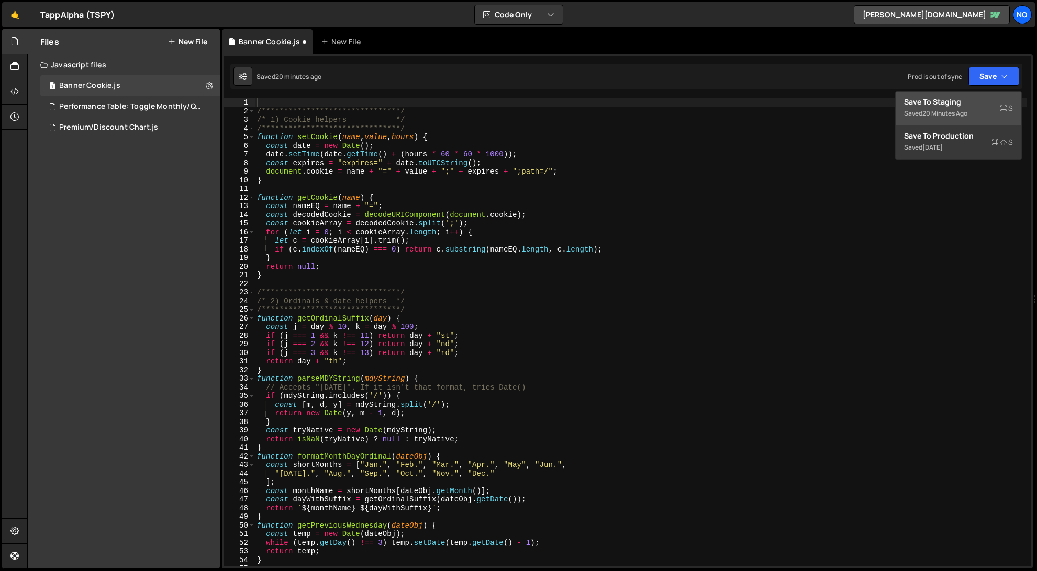
click at [973, 103] on div "Save to Staging S" at bounding box center [958, 102] width 109 height 10
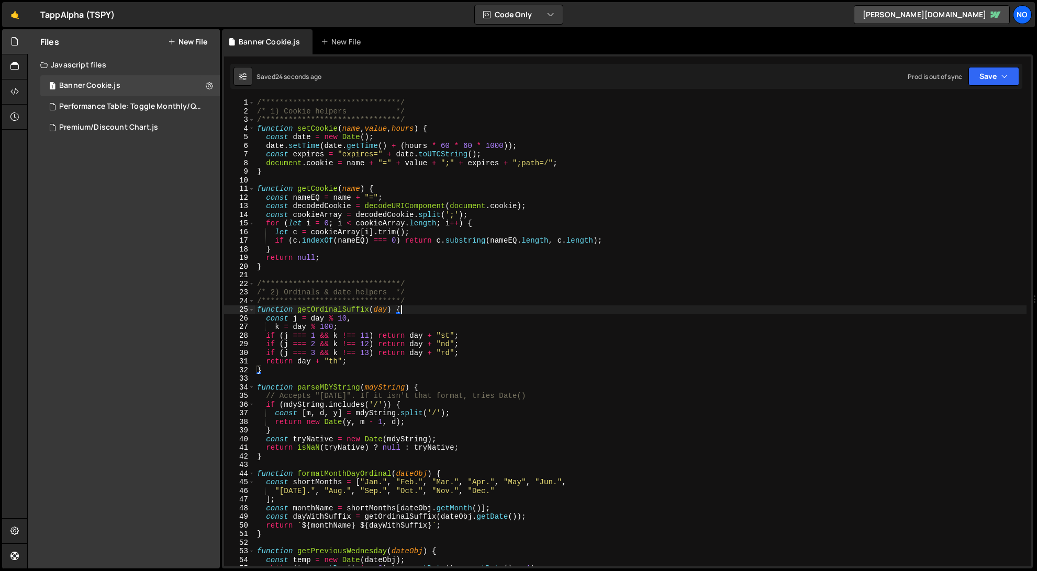
click at [587, 309] on div "**********" at bounding box center [640, 341] width 771 height 486
type textarea "})();"
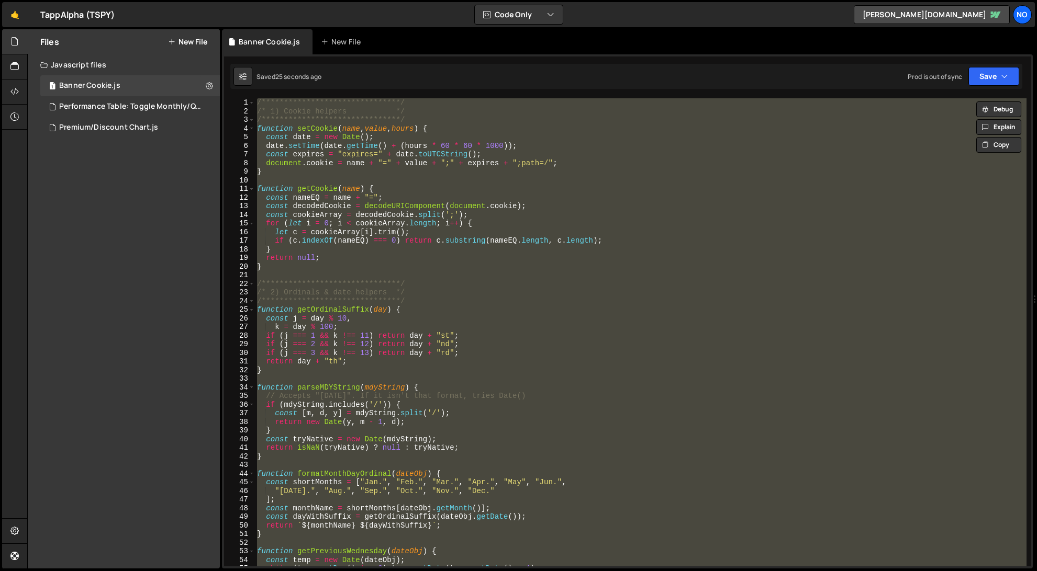
paste textarea
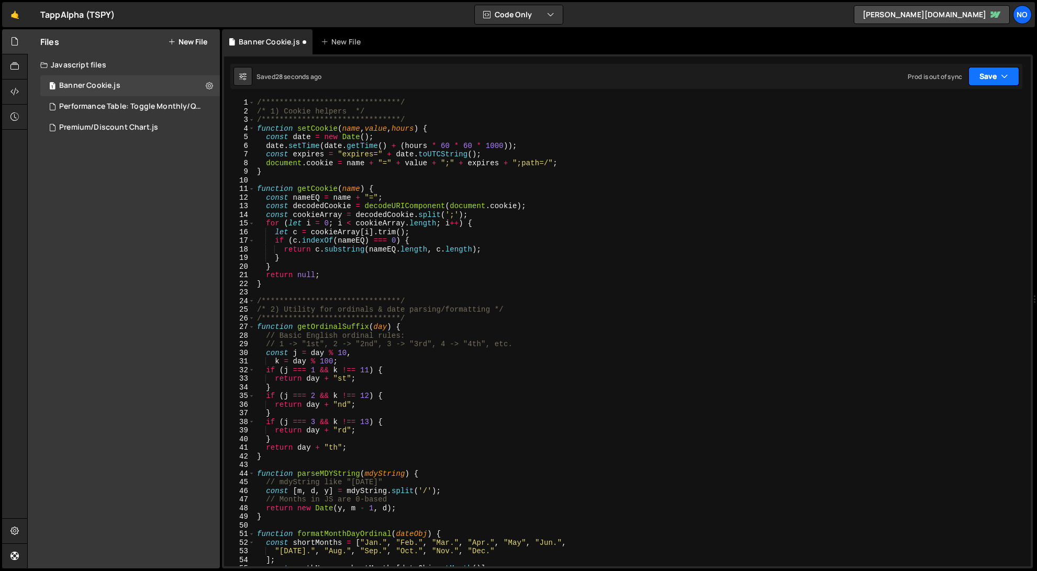
click at [996, 73] on button "Save" at bounding box center [993, 76] width 51 height 19
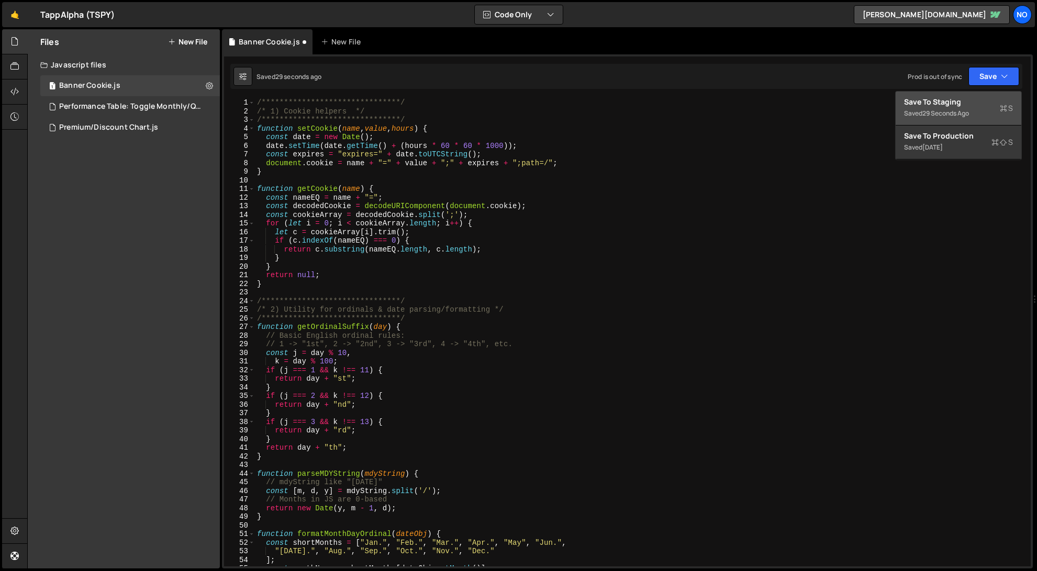
click at [954, 101] on div "Save to Staging S" at bounding box center [958, 102] width 109 height 10
